Goal: Task Accomplishment & Management: Use online tool/utility

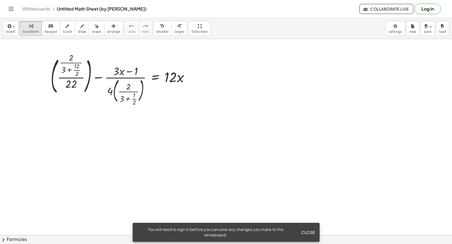
click at [12, 9] on icon "Toggle navigation" at bounding box center [11, 8] width 5 height 3
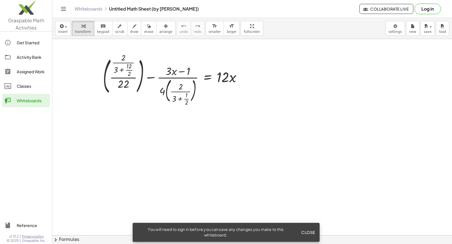
click at [24, 9] on img at bounding box center [26, 9] width 52 height 24
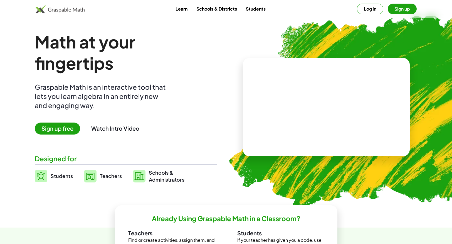
click at [205, 10] on link "Schools & Districts" at bounding box center [217, 9] width 50 height 10
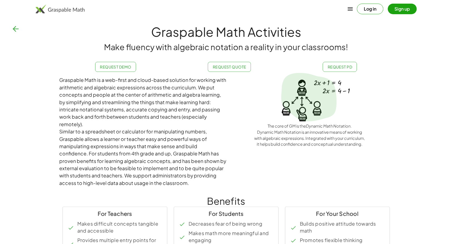
click at [348, 9] on icon "button" at bounding box center [350, 9] width 7 height 7
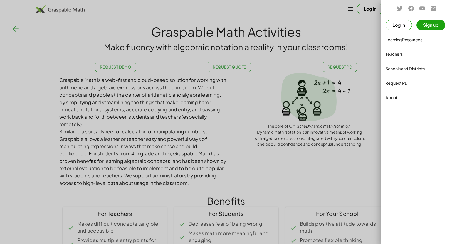
click at [392, 53] on div "Teachers" at bounding box center [416, 54] width 62 height 7
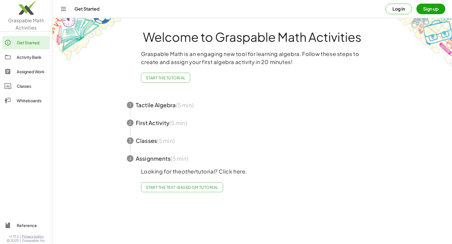
click at [29, 57] on div "Activity Bank" at bounding box center [32, 57] width 31 height 7
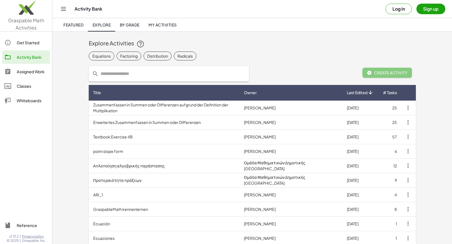
click at [26, 69] on div "Assigned Work" at bounding box center [32, 71] width 31 height 7
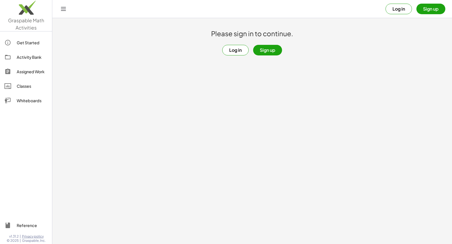
click at [23, 82] on link "Classes" at bounding box center [26, 85] width 48 height 13
click at [25, 101] on div "Whiteboards" at bounding box center [32, 100] width 31 height 7
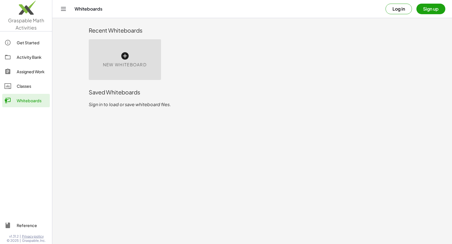
click at [123, 55] on icon at bounding box center [124, 55] width 9 height 9
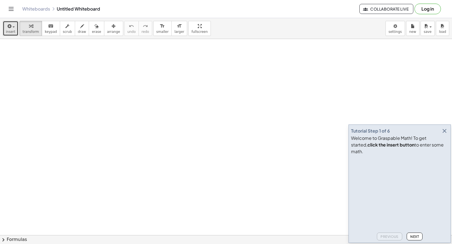
click at [13, 29] on button "insert" at bounding box center [11, 28] width 16 height 15
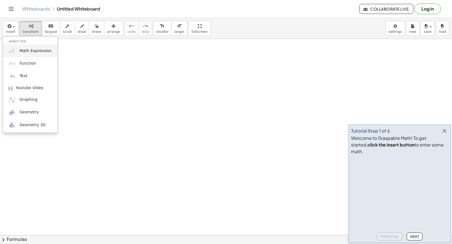
click at [28, 51] on span "Math Expression" at bounding box center [35, 51] width 32 height 6
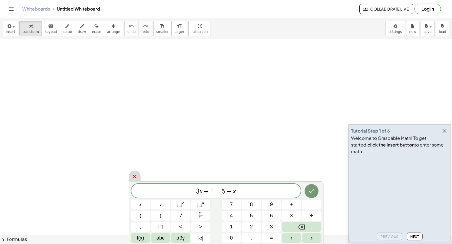
click at [134, 176] on icon at bounding box center [135, 176] width 4 height 4
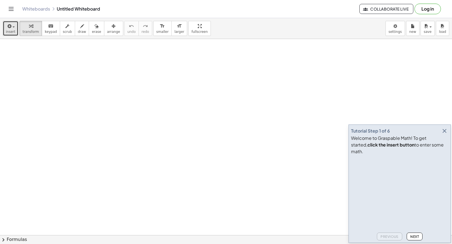
click at [15, 28] on button "insert" at bounding box center [11, 28] width 16 height 15
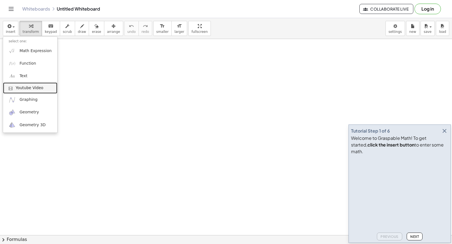
click at [26, 90] on span "Youtube Video" at bounding box center [30, 88] width 28 height 6
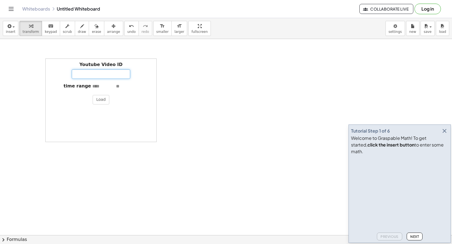
click at [87, 72] on input "Youtube Video ID" at bounding box center [101, 73] width 58 height 9
click at [55, 65] on div "Youtube Video ID" at bounding box center [100, 69] width 105 height 17
click at [60, 29] on button "scrub" at bounding box center [67, 28] width 15 height 15
click at [60, 71] on div "Youtube Video ID" at bounding box center [100, 69] width 105 height 17
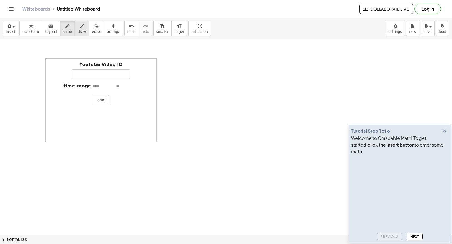
click at [79, 29] on button "draw" at bounding box center [82, 28] width 14 height 15
click at [95, 29] on icon "button" at bounding box center [97, 26] width 4 height 7
click at [189, 124] on div at bounding box center [226, 235] width 452 height 392
